Goal: Task Accomplishment & Management: Manage account settings

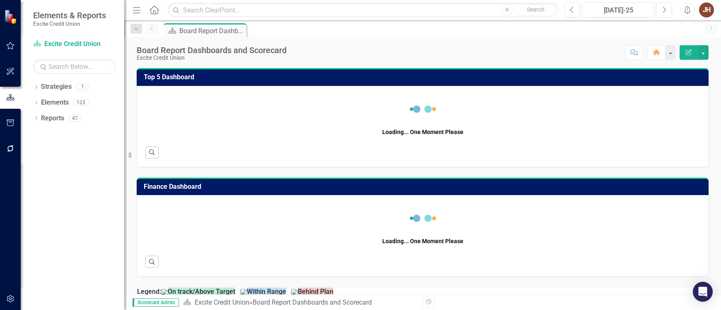
click at [8, 47] on icon "button" at bounding box center [10, 45] width 9 height 7
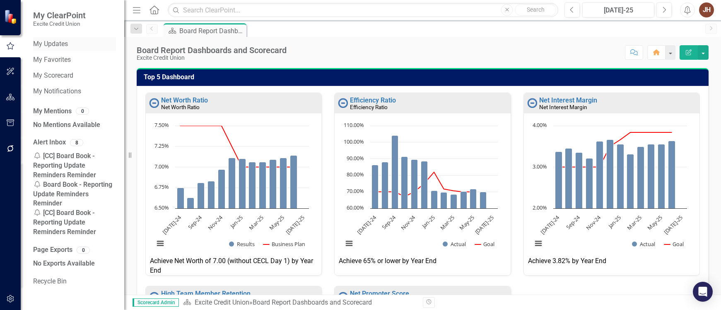
click at [54, 44] on link "My Updates" at bounding box center [74, 44] width 83 height 10
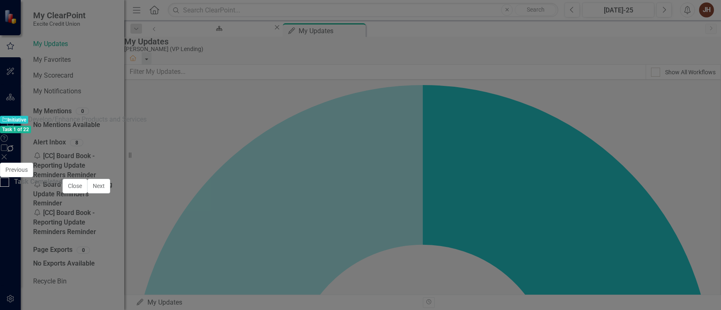
scroll to position [166, 0]
click at [685, 177] on span "[DATE]-25" at bounding box center [698, 180] width 26 height 7
click at [48, 224] on p "The "Develop/Enhance Products and Services" initiative at Excite Credit Union h…" at bounding box center [360, 214] width 703 height 20
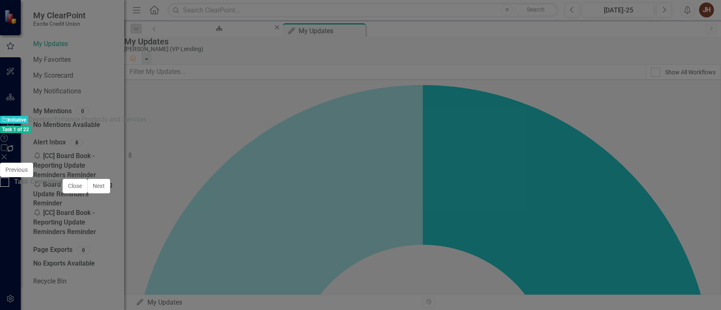
click at [459, 167] on icon "Save" at bounding box center [455, 170] width 7 height 6
checkbox input "false"
checkbox input "true"
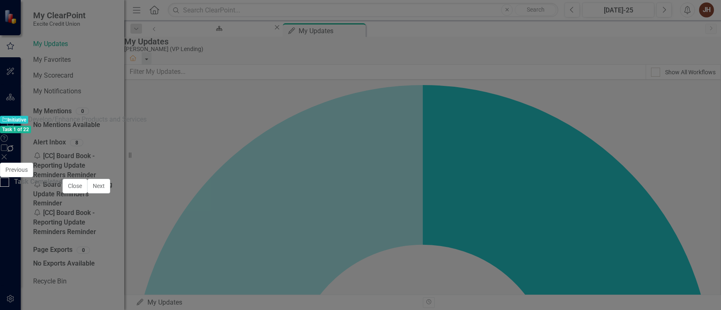
checkbox input "false"
checkbox input "true"
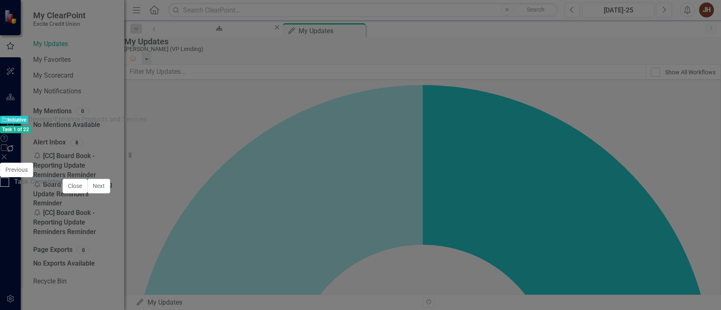
checkbox input "true"
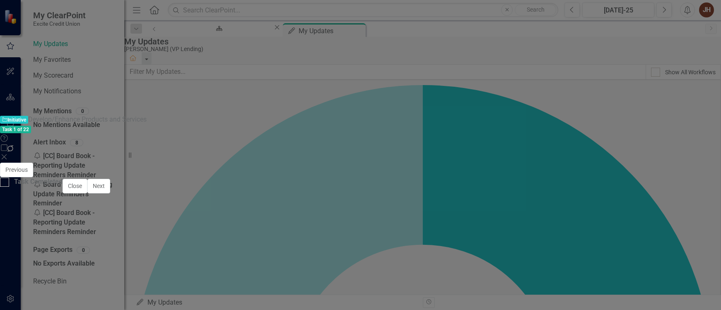
click at [465, 163] on button "Save" at bounding box center [455, 170] width 18 height 15
checkbox input "false"
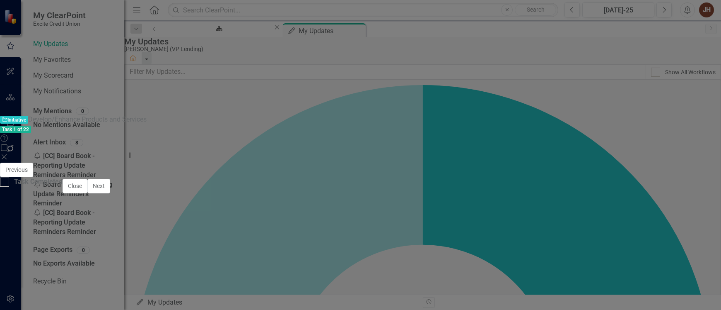
checkbox input "false"
checkbox input "true"
checkbox input "false"
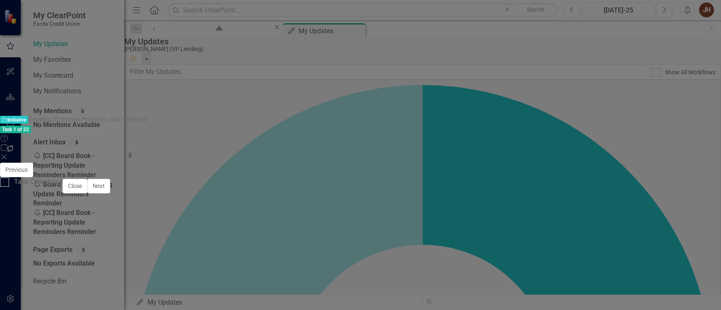
checkbox input "false"
checkbox input "true"
checkbox input "false"
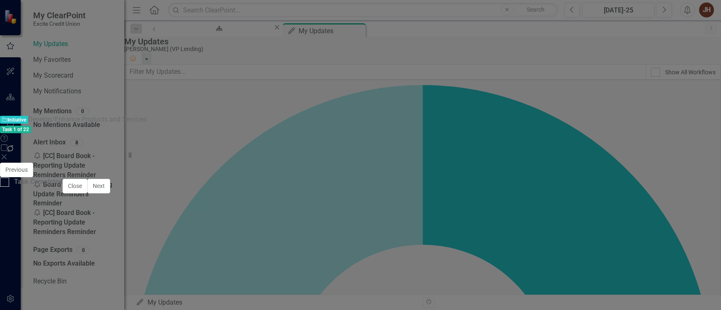
checkbox input "false"
checkbox input "true"
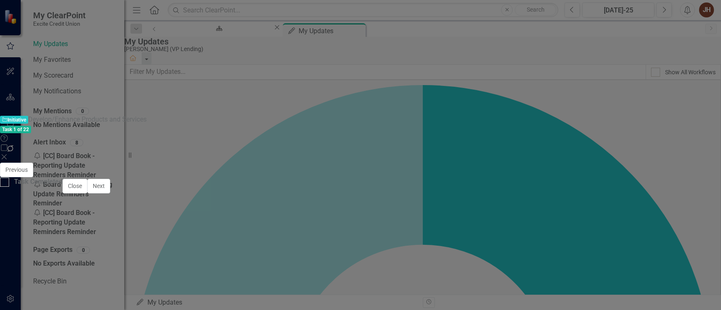
checkbox input "true"
checkbox input "false"
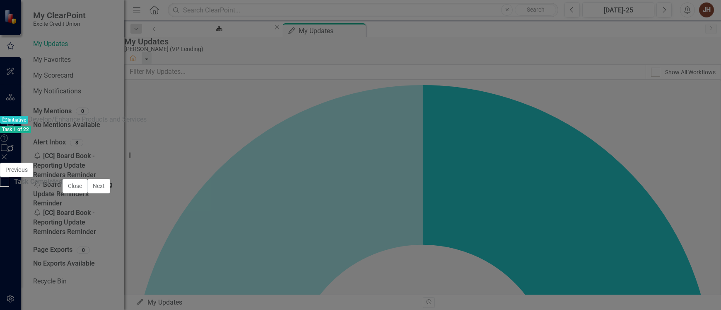
checkbox input "true"
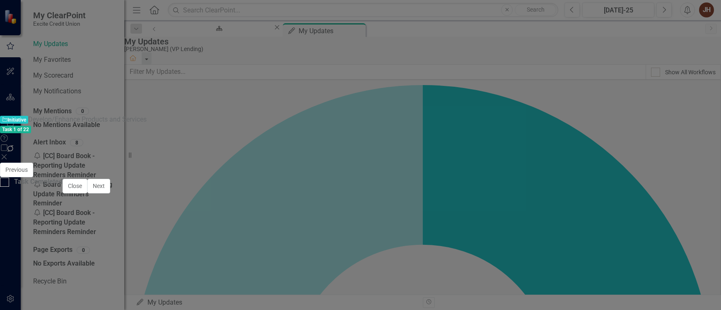
checkbox input "false"
drag, startPoint x: 697, startPoint y: 37, endPoint x: 504, endPoint y: 190, distance: 246.0
click at [508, 162] on div "Develop/Enhance Products and Services Excite Credit Union Close Save Owner [PER…" at bounding box center [360, 162] width 721 height 0
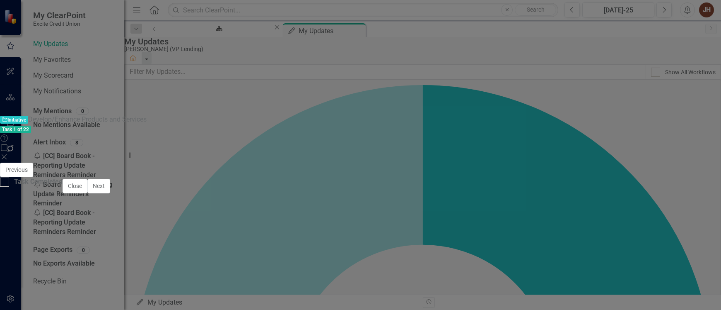
click at [459, 167] on icon "Save" at bounding box center [455, 170] width 7 height 6
checkbox input "true"
checkbox input "false"
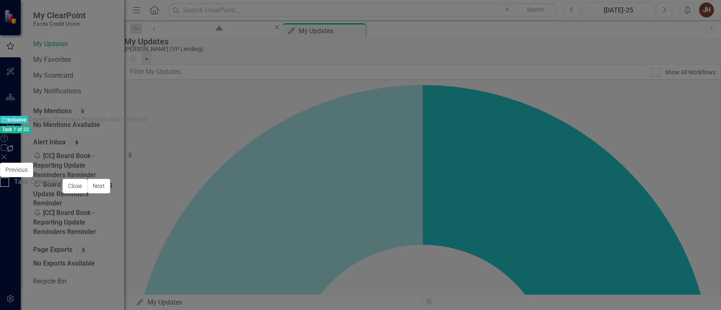
checkbox input "true"
click at [5, 183] on input "Task Completed" at bounding box center [2, 179] width 5 height 5
checkbox input "true"
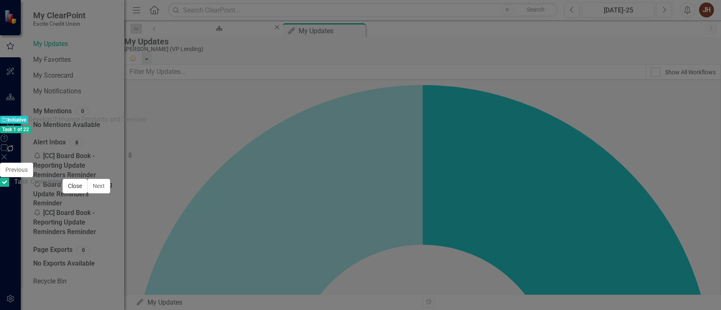
click at [87, 193] on button "Close" at bounding box center [75, 186] width 25 height 15
checkbox input "true"
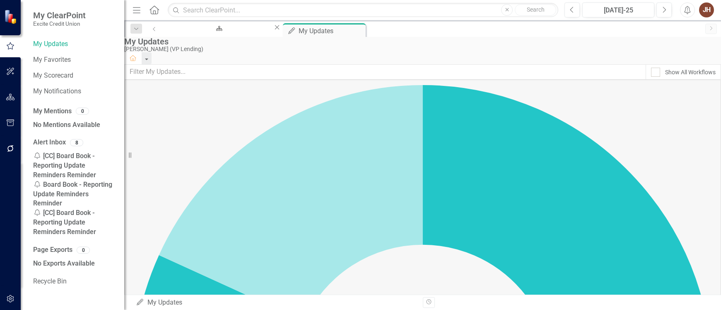
scroll to position [257, 0]
